Goal: Task Accomplishment & Management: Manage account settings

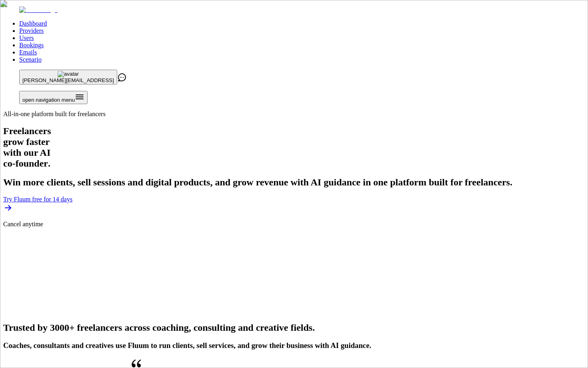
click at [34, 34] on link "Users" at bounding box center [26, 37] width 14 height 7
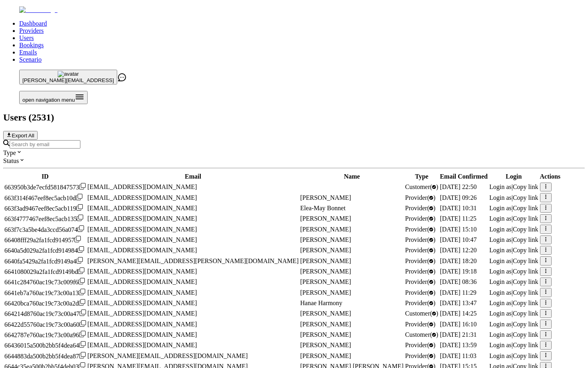
click at [80, 140] on input "Search by email" at bounding box center [45, 144] width 71 height 8
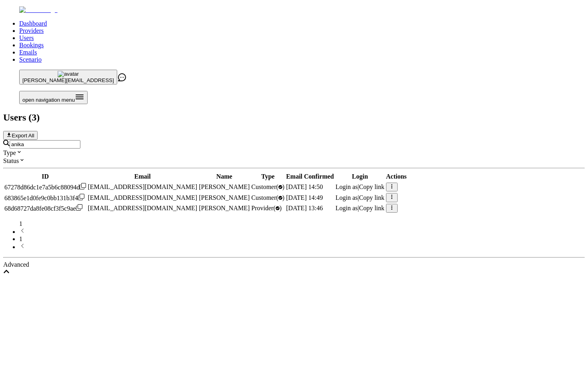
type input "anika"
click at [358, 204] on span "Login as" at bounding box center [347, 207] width 22 height 7
